Goal: Information Seeking & Learning: Learn about a topic

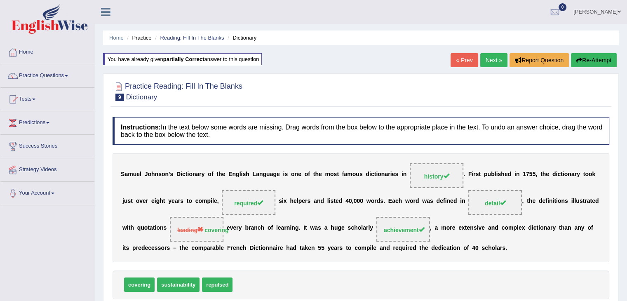
click at [486, 59] on link "Next »" at bounding box center [493, 60] width 27 height 14
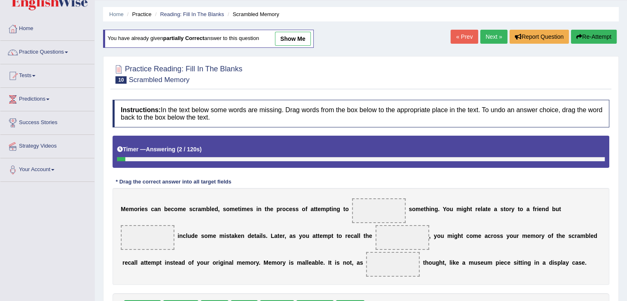
scroll to position [47, 0]
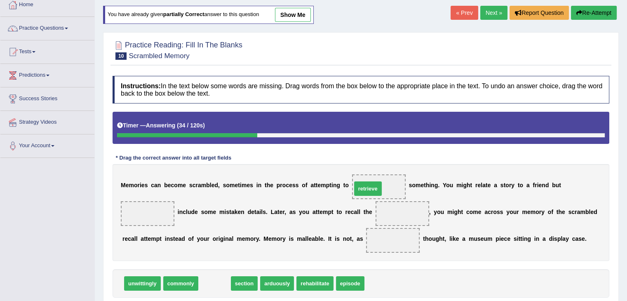
drag, startPoint x: 209, startPoint y: 280, endPoint x: 363, endPoint y: 185, distance: 180.3
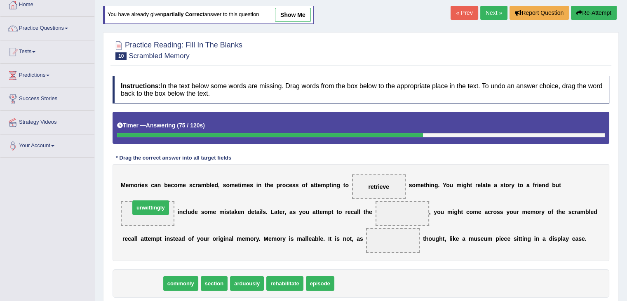
drag, startPoint x: 129, startPoint y: 283, endPoint x: 137, endPoint y: 207, distance: 76.7
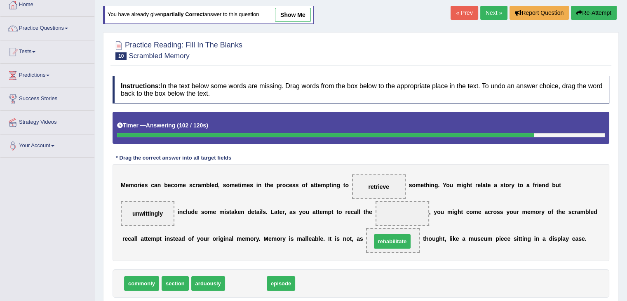
drag, startPoint x: 254, startPoint y: 284, endPoint x: 390, endPoint y: 204, distance: 157.5
drag, startPoint x: 397, startPoint y: 214, endPoint x: 392, endPoint y: 244, distance: 30.8
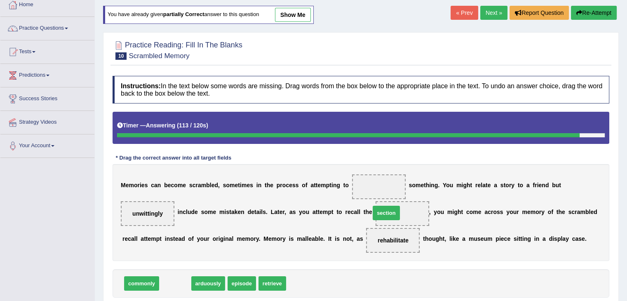
drag, startPoint x: 178, startPoint y: 284, endPoint x: 389, endPoint y: 214, distance: 222.5
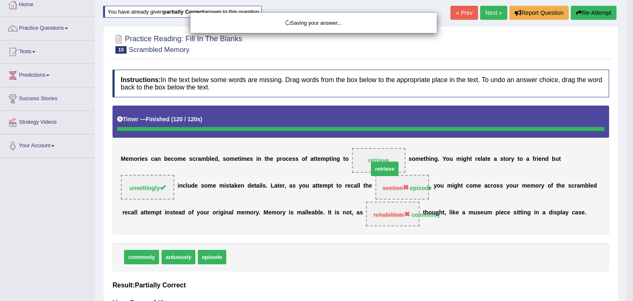
drag, startPoint x: 246, startPoint y: 279, endPoint x: 388, endPoint y: 190, distance: 167.2
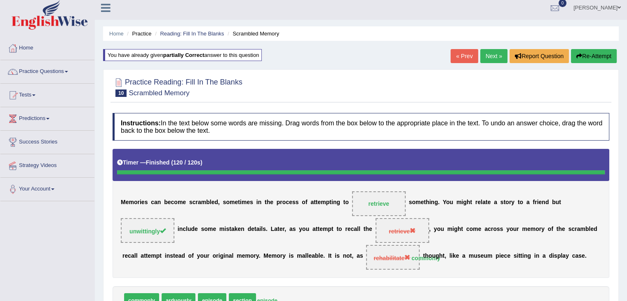
scroll to position [0, 0]
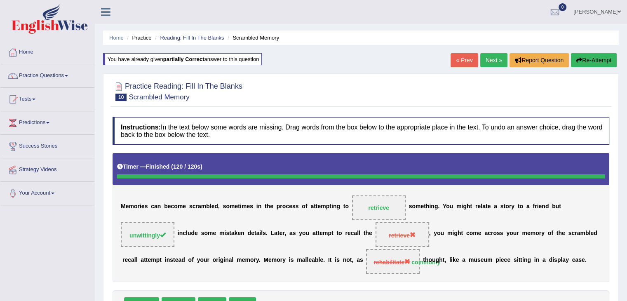
click at [499, 65] on link "Next »" at bounding box center [493, 60] width 27 height 14
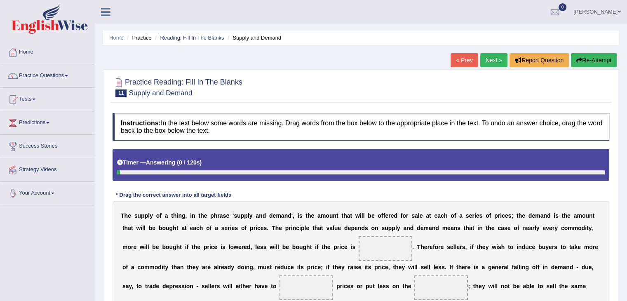
click at [310, 150] on div "Timer — Answering ( 0 / 120s ) Skip" at bounding box center [361, 165] width 497 height 32
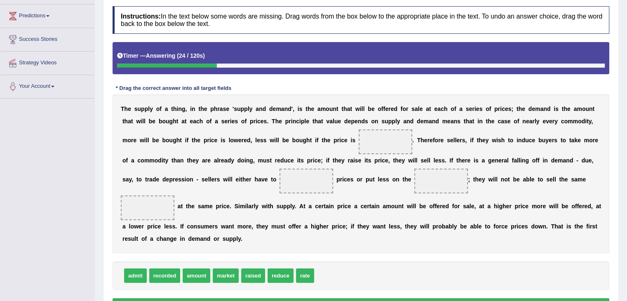
scroll to position [108, 0]
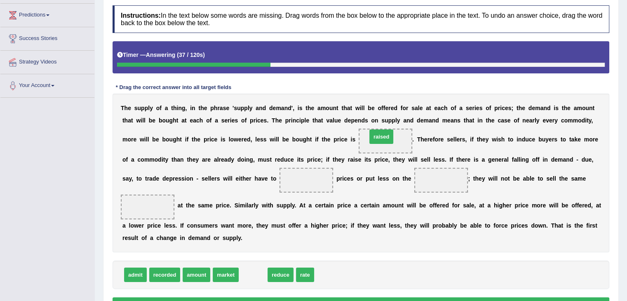
drag, startPoint x: 247, startPoint y: 274, endPoint x: 376, endPoint y: 136, distance: 188.7
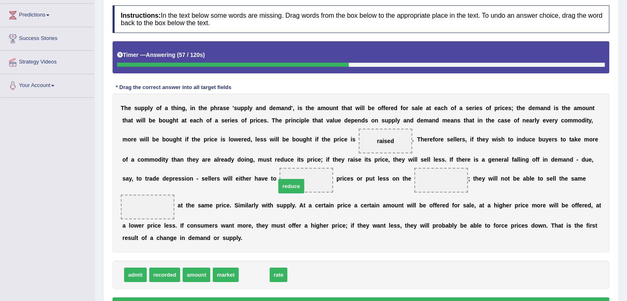
drag, startPoint x: 252, startPoint y: 277, endPoint x: 289, endPoint y: 189, distance: 96.1
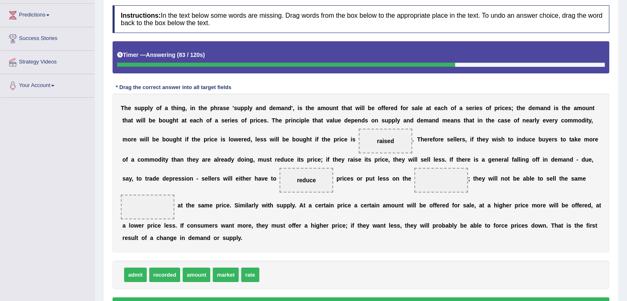
click at [0, 211] on div "Toggle navigation Home Practice Questions Speaking Practice Read Aloud Repeat S…" at bounding box center [313, 118] width 627 height 453
drag, startPoint x: 226, startPoint y: 272, endPoint x: 158, endPoint y: 209, distance: 93.1
click at [229, 274] on span "rate" at bounding box center [222, 275] width 18 height 14
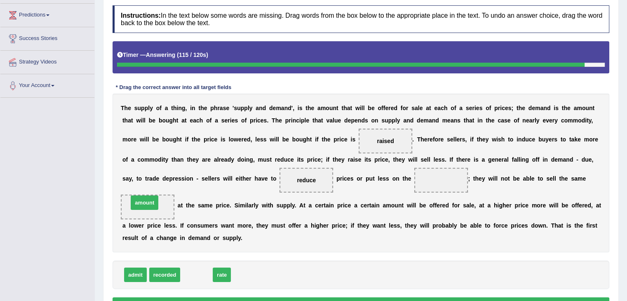
drag, startPoint x: 195, startPoint y: 272, endPoint x: 143, endPoint y: 200, distance: 88.6
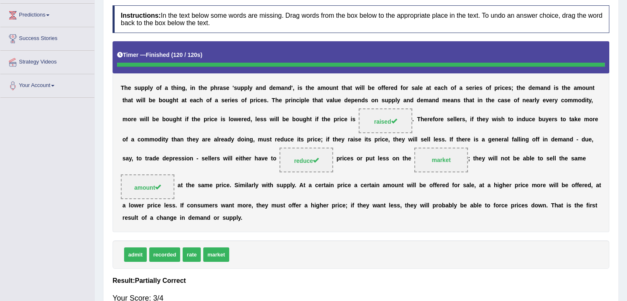
drag, startPoint x: 153, startPoint y: 184, endPoint x: 219, endPoint y: 192, distance: 66.0
click at [219, 192] on div "T h e s u p p l y o f a t h i n g , i n t h e p h r a s e ' s u p p l y a n d d…" at bounding box center [361, 136] width 497 height 190
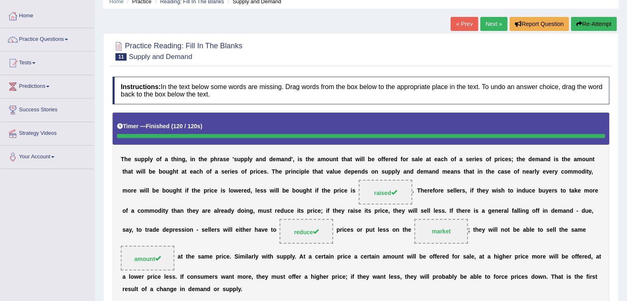
scroll to position [32, 0]
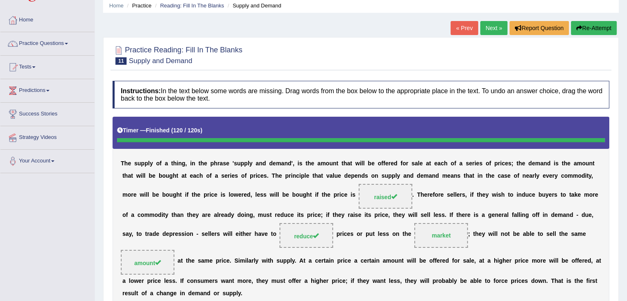
click at [486, 28] on link "Next »" at bounding box center [493, 28] width 27 height 14
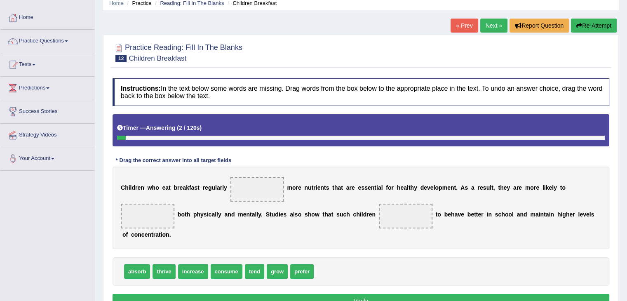
scroll to position [36, 0]
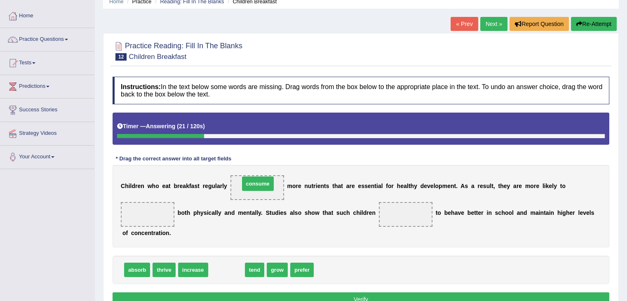
drag, startPoint x: 235, startPoint y: 270, endPoint x: 266, endPoint y: 184, distance: 91.7
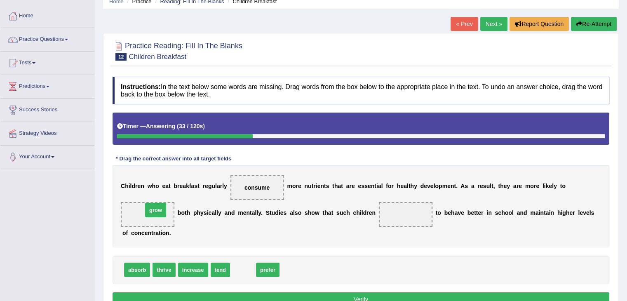
drag, startPoint x: 245, startPoint y: 269, endPoint x: 157, endPoint y: 209, distance: 105.9
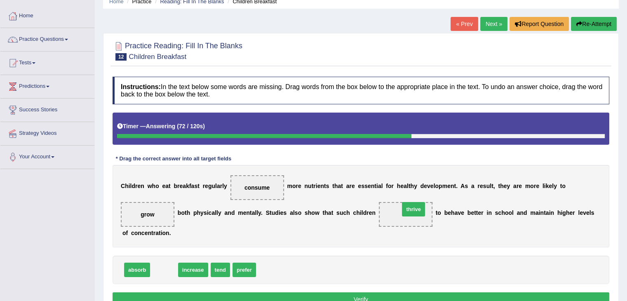
drag, startPoint x: 169, startPoint y: 266, endPoint x: 419, endPoint y: 205, distance: 256.7
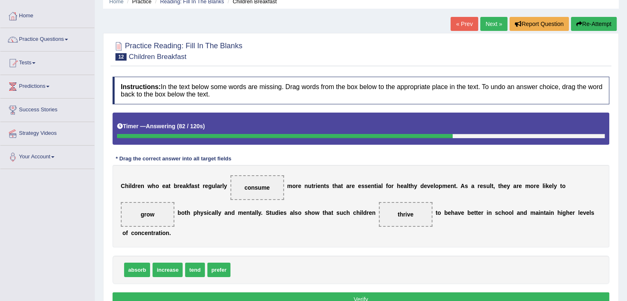
click at [342, 294] on button "Verify" at bounding box center [361, 299] width 497 height 14
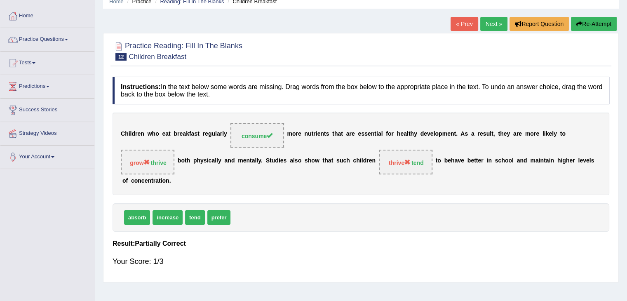
click at [480, 20] on link "Next »" at bounding box center [493, 24] width 27 height 14
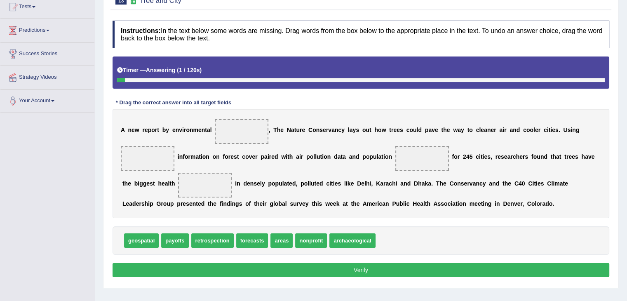
scroll to position [94, 0]
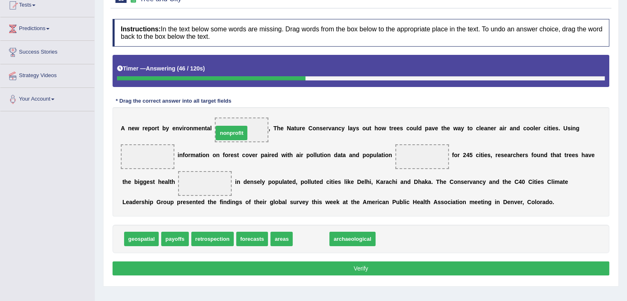
drag, startPoint x: 297, startPoint y: 243, endPoint x: 218, endPoint y: 136, distance: 132.6
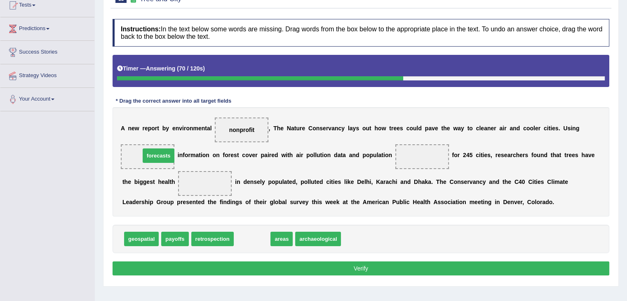
drag, startPoint x: 250, startPoint y: 237, endPoint x: 157, endPoint y: 154, distance: 125.3
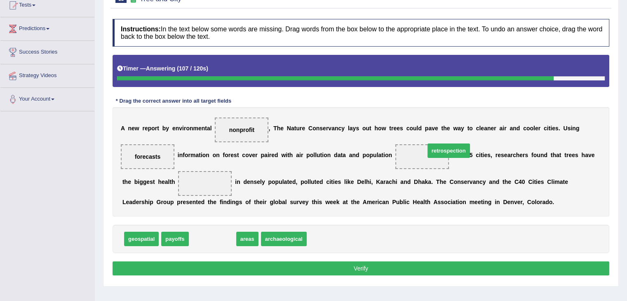
drag, startPoint x: 213, startPoint y: 237, endPoint x: 449, endPoint y: 149, distance: 252.2
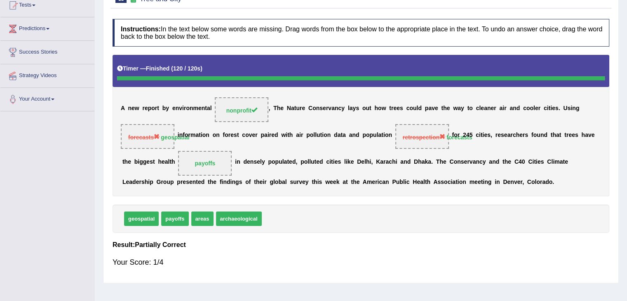
scroll to position [0, 0]
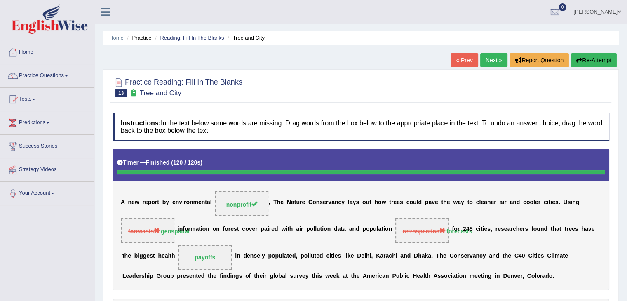
click at [497, 63] on link "Next »" at bounding box center [493, 60] width 27 height 14
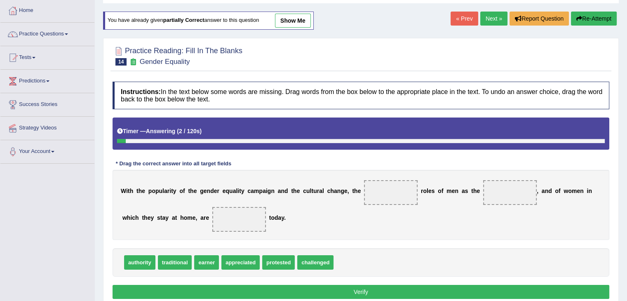
scroll to position [43, 0]
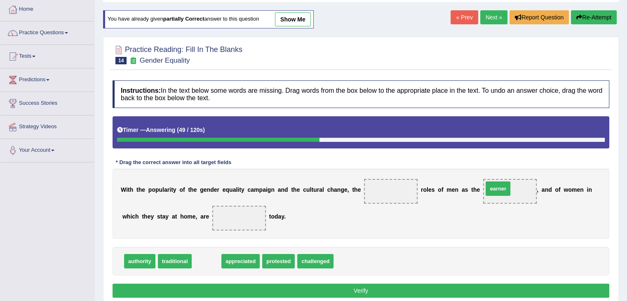
drag, startPoint x: 208, startPoint y: 261, endPoint x: 499, endPoint y: 188, distance: 300.4
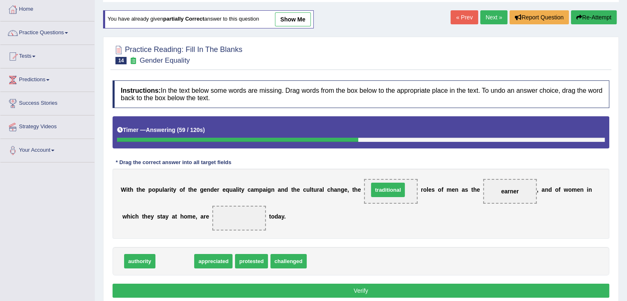
drag, startPoint x: 171, startPoint y: 260, endPoint x: 385, endPoint y: 188, distance: 225.1
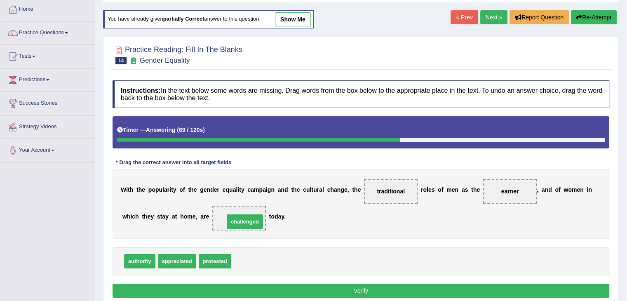
drag, startPoint x: 261, startPoint y: 261, endPoint x: 254, endPoint y: 221, distance: 40.2
click at [279, 289] on button "Verify" at bounding box center [361, 291] width 497 height 14
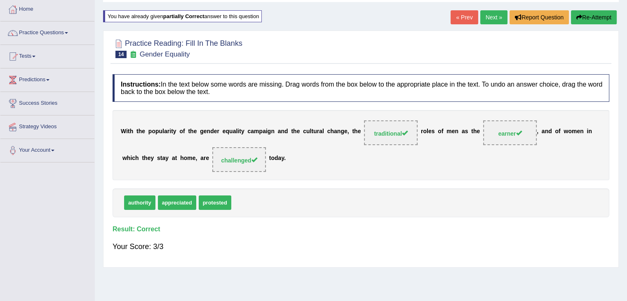
click at [484, 21] on link "Next »" at bounding box center [493, 17] width 27 height 14
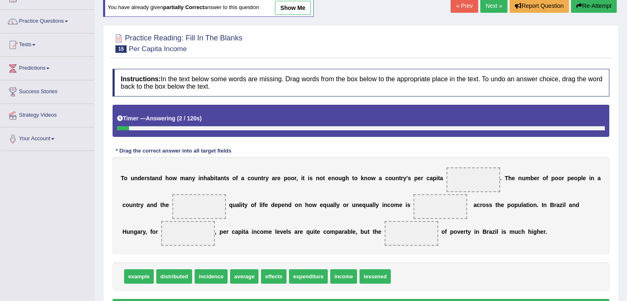
scroll to position [60, 0]
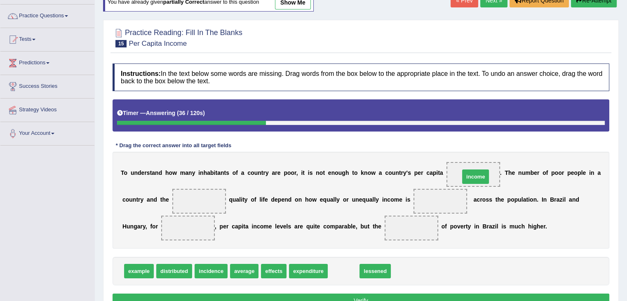
drag, startPoint x: 341, startPoint y: 271, endPoint x: 473, endPoint y: 176, distance: 162.5
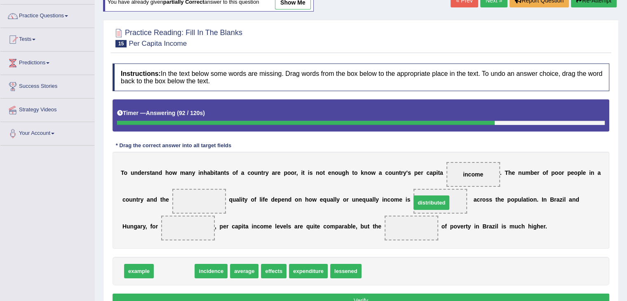
drag, startPoint x: 173, startPoint y: 268, endPoint x: 430, endPoint y: 200, distance: 266.1
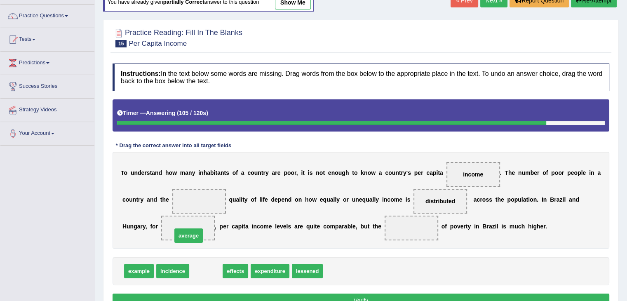
drag, startPoint x: 206, startPoint y: 272, endPoint x: 189, endPoint y: 237, distance: 39.5
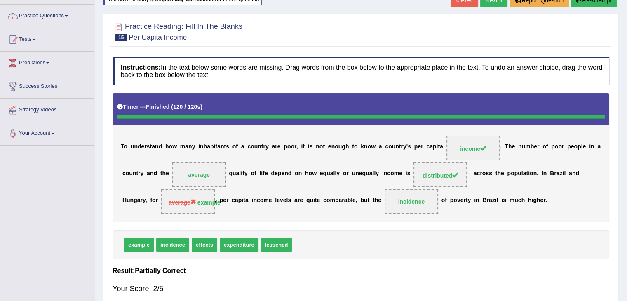
click at [281, 249] on span "lessened" at bounding box center [276, 244] width 31 height 14
click at [67, 14] on link "Practice Questions" at bounding box center [47, 15] width 94 height 21
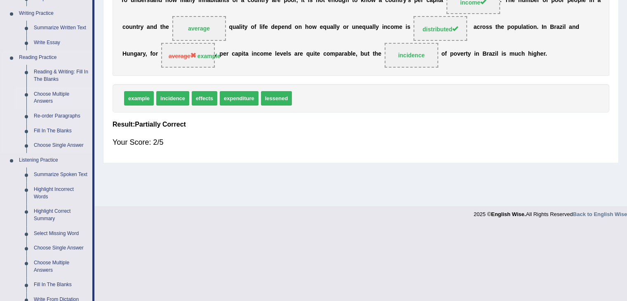
scroll to position [227, 0]
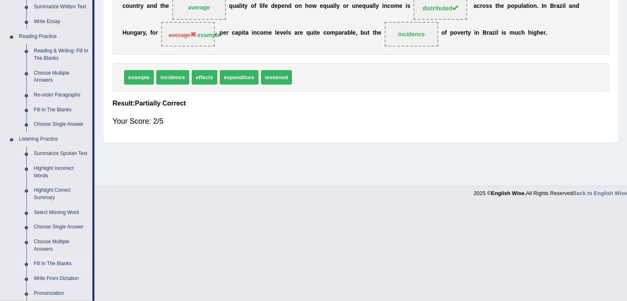
click at [42, 264] on link "Fill In The Blanks" at bounding box center [61, 263] width 62 height 15
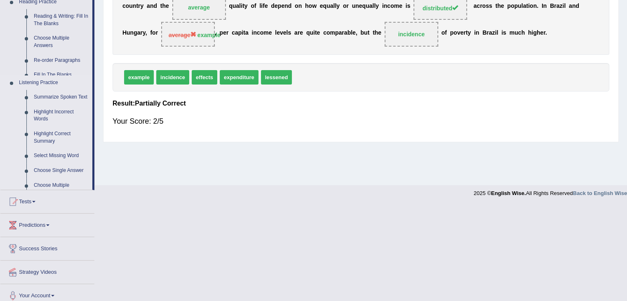
scroll to position [132, 0]
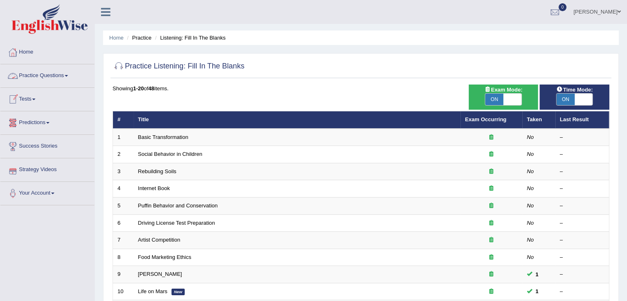
click at [63, 75] on link "Practice Questions" at bounding box center [47, 74] width 94 height 21
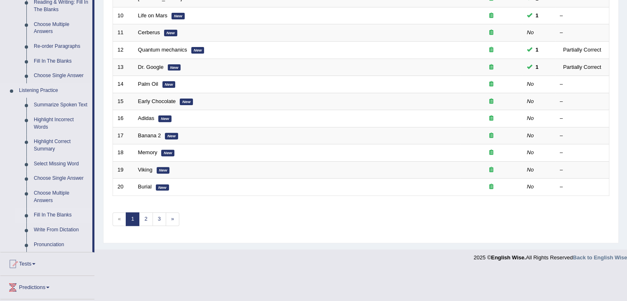
scroll to position [275, 0]
click at [58, 230] on link "Write From Dictation" at bounding box center [61, 230] width 62 height 15
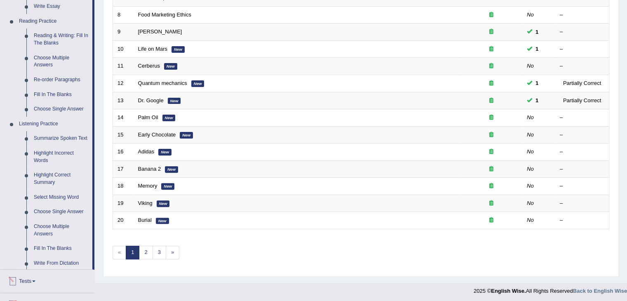
scroll to position [314, 0]
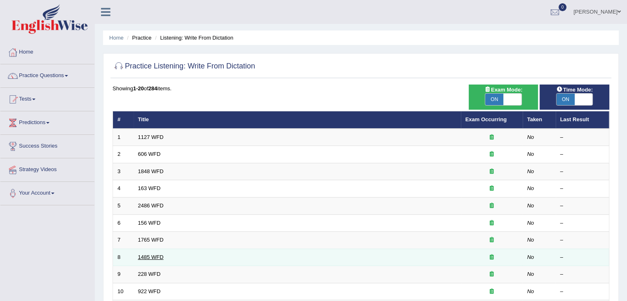
click at [152, 255] on link "1485 WFD" at bounding box center [151, 257] width 26 height 6
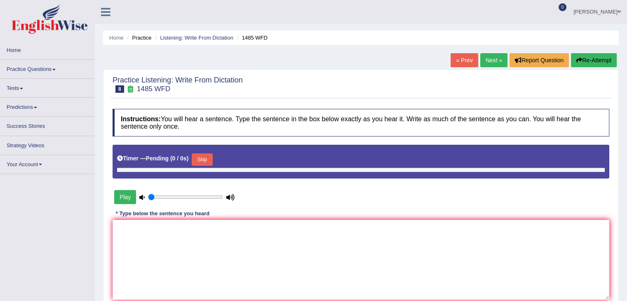
type input "0.55"
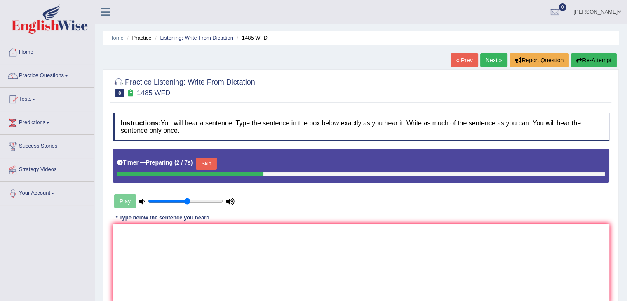
click at [211, 160] on button "Skip" at bounding box center [206, 163] width 21 height 12
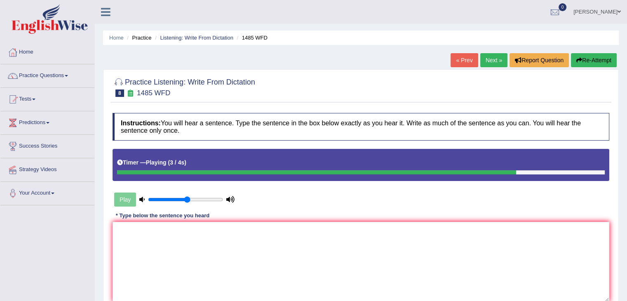
click at [597, 59] on button "Re-Attempt" at bounding box center [594, 60] width 46 height 14
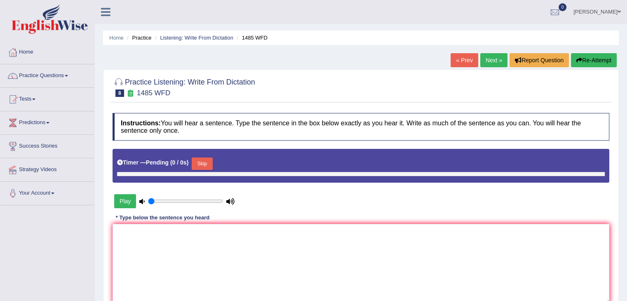
type input "0.55"
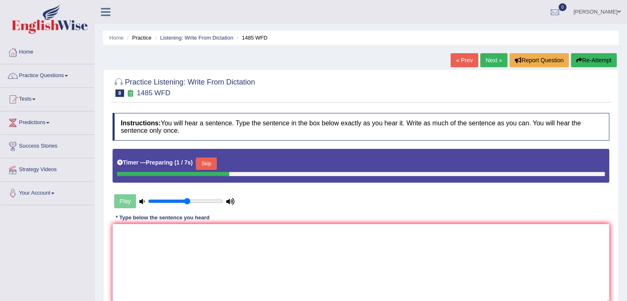
click at [211, 160] on button "Skip" at bounding box center [206, 163] width 21 height 12
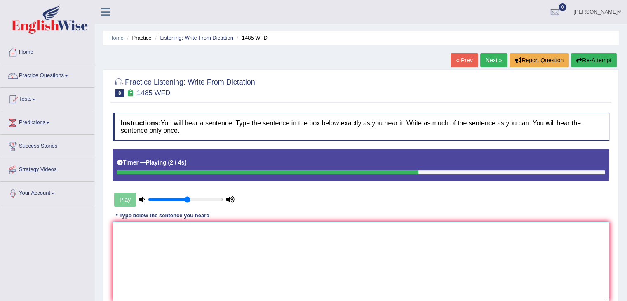
click at [141, 241] on textarea at bounding box center [361, 262] width 497 height 80
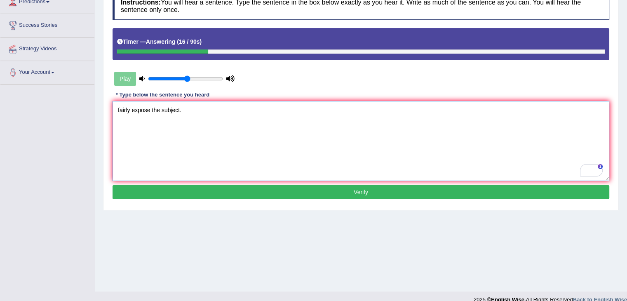
scroll to position [132, 0]
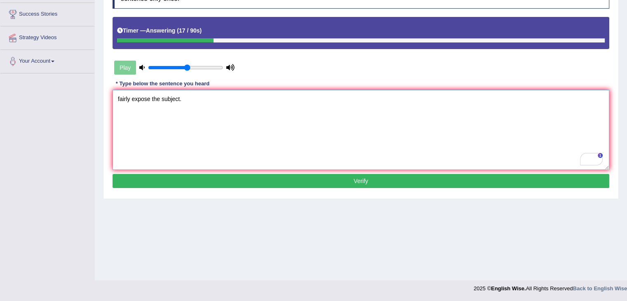
type textarea "fairly expose the subject."
click at [457, 183] on button "Verify" at bounding box center [361, 181] width 497 height 14
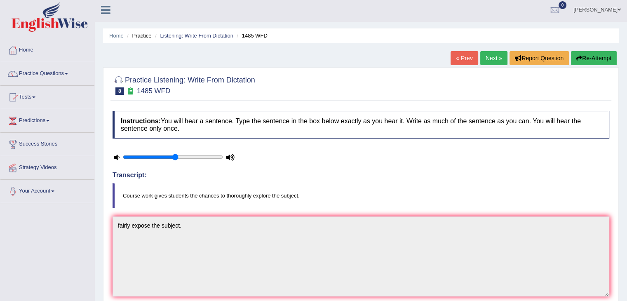
scroll to position [0, 0]
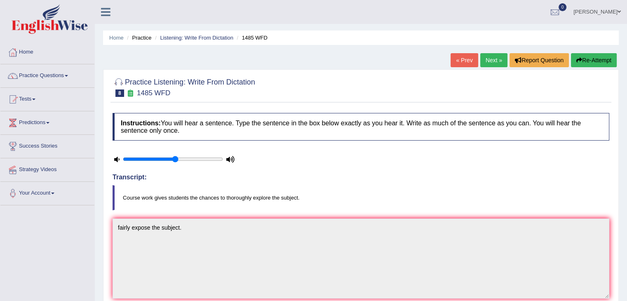
click at [500, 56] on link "Next »" at bounding box center [493, 60] width 27 height 14
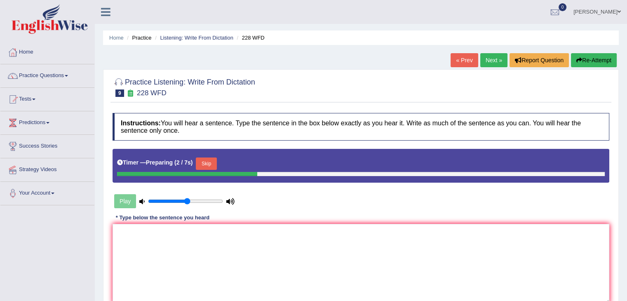
click at [208, 160] on button "Skip" at bounding box center [206, 163] width 21 height 12
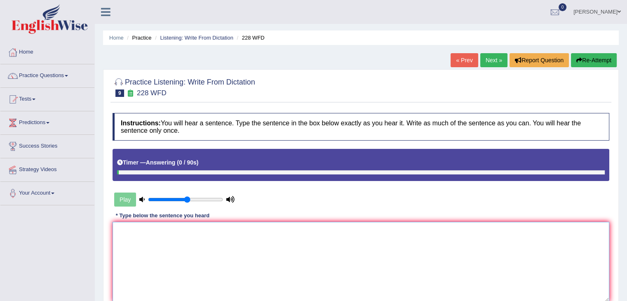
click at [157, 225] on textarea at bounding box center [361, 262] width 497 height 80
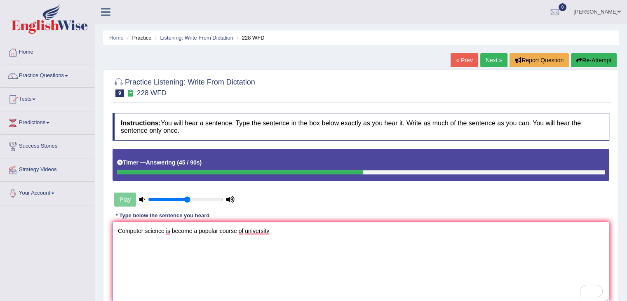
click at [247, 235] on textarea "Computer science is become a popular course of university" at bounding box center [361, 262] width 497 height 80
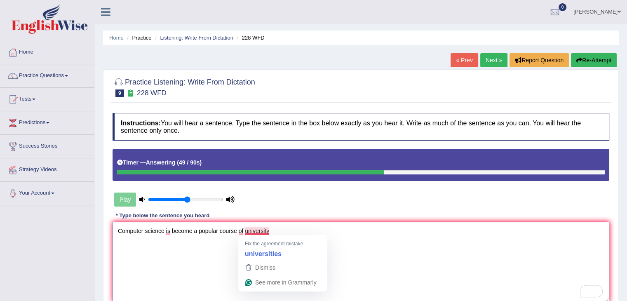
click at [284, 262] on div "Dismiss" at bounding box center [283, 267] width 78 height 12
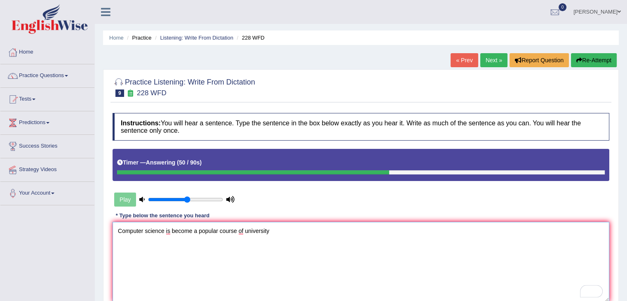
click at [257, 233] on textarea "Computer science is become a popular course of university" at bounding box center [361, 262] width 497 height 80
click at [277, 229] on textarea "Computer science is become a popular course of university" at bounding box center [361, 262] width 497 height 80
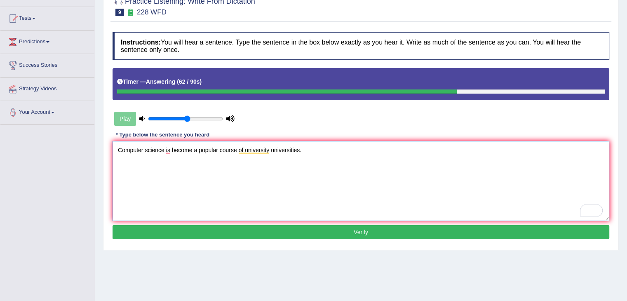
scroll to position [96, 0]
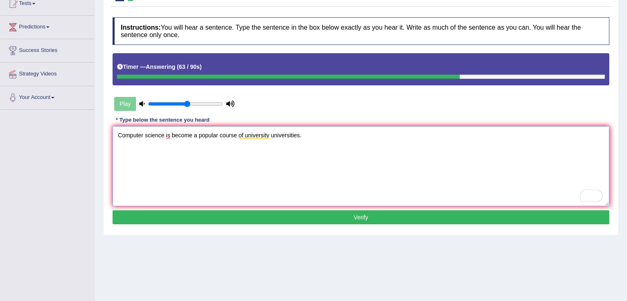
type textarea "Computer science is become a popular course of university universities."
click at [350, 213] on button "Verify" at bounding box center [361, 217] width 497 height 14
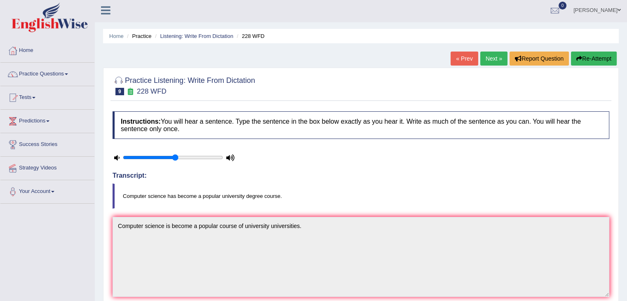
scroll to position [0, 0]
